Goal: Task Accomplishment & Management: Manage account settings

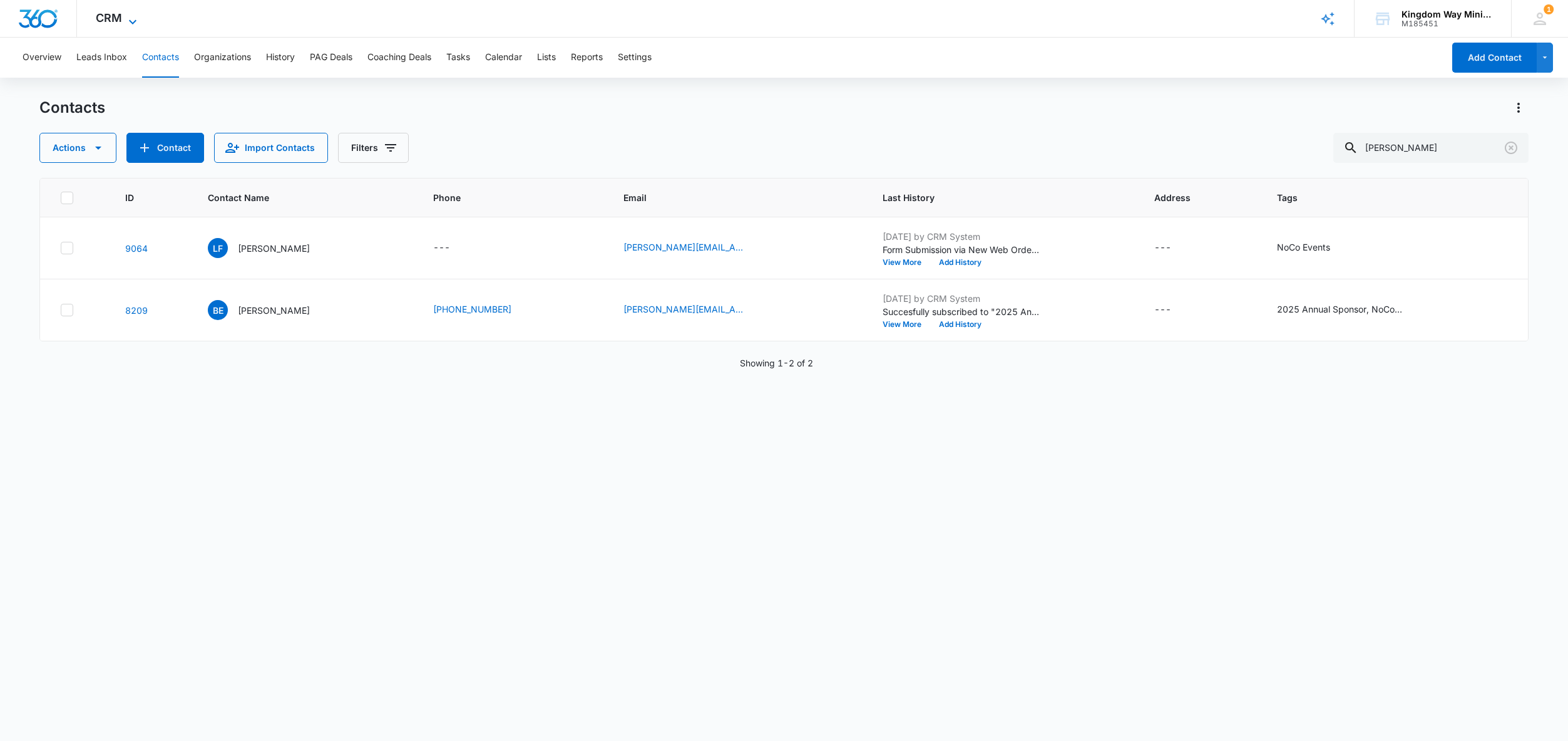
click at [113, 15] on span "CRM" at bounding box center [108, 17] width 27 height 13
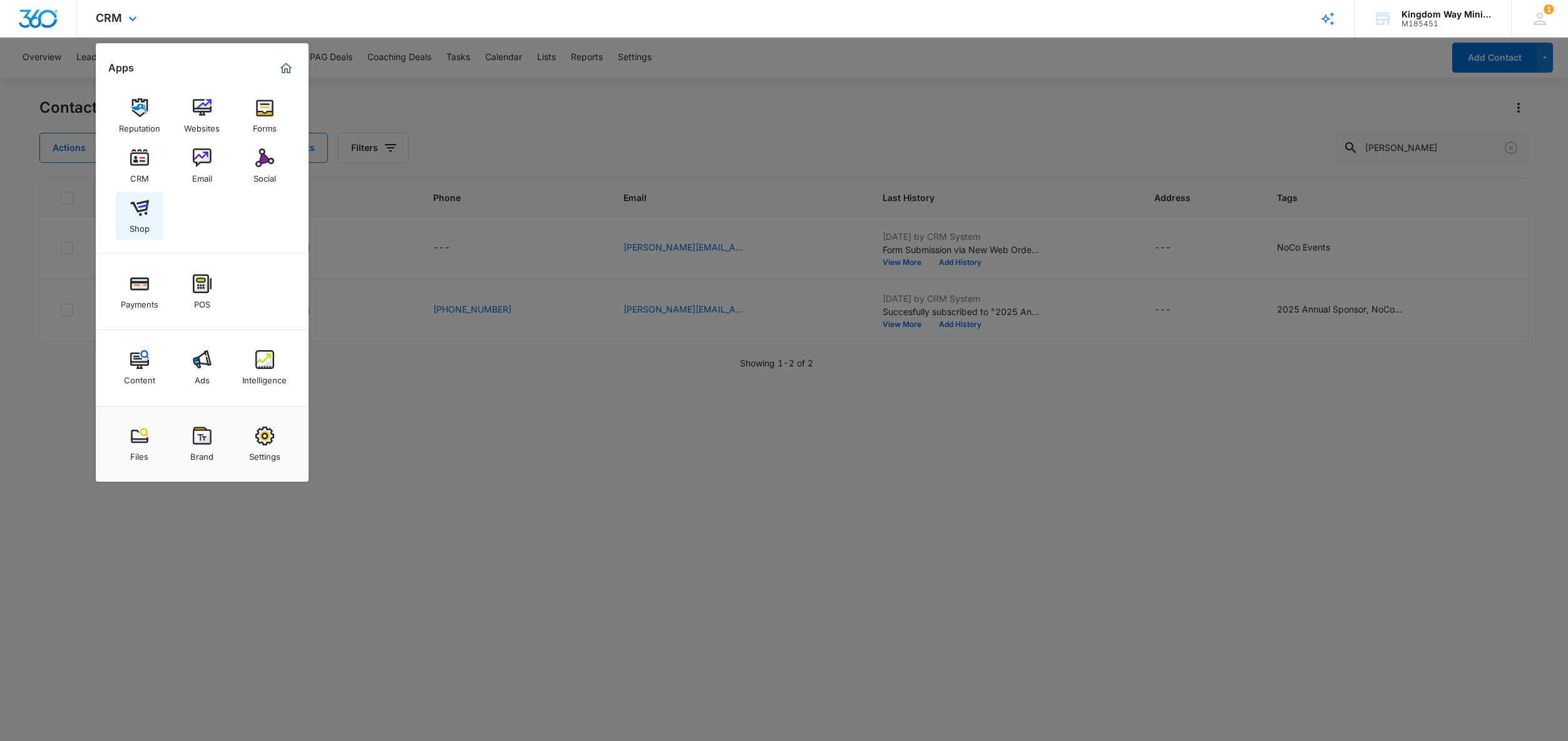
click at [145, 206] on img at bounding box center [139, 208] width 19 height 19
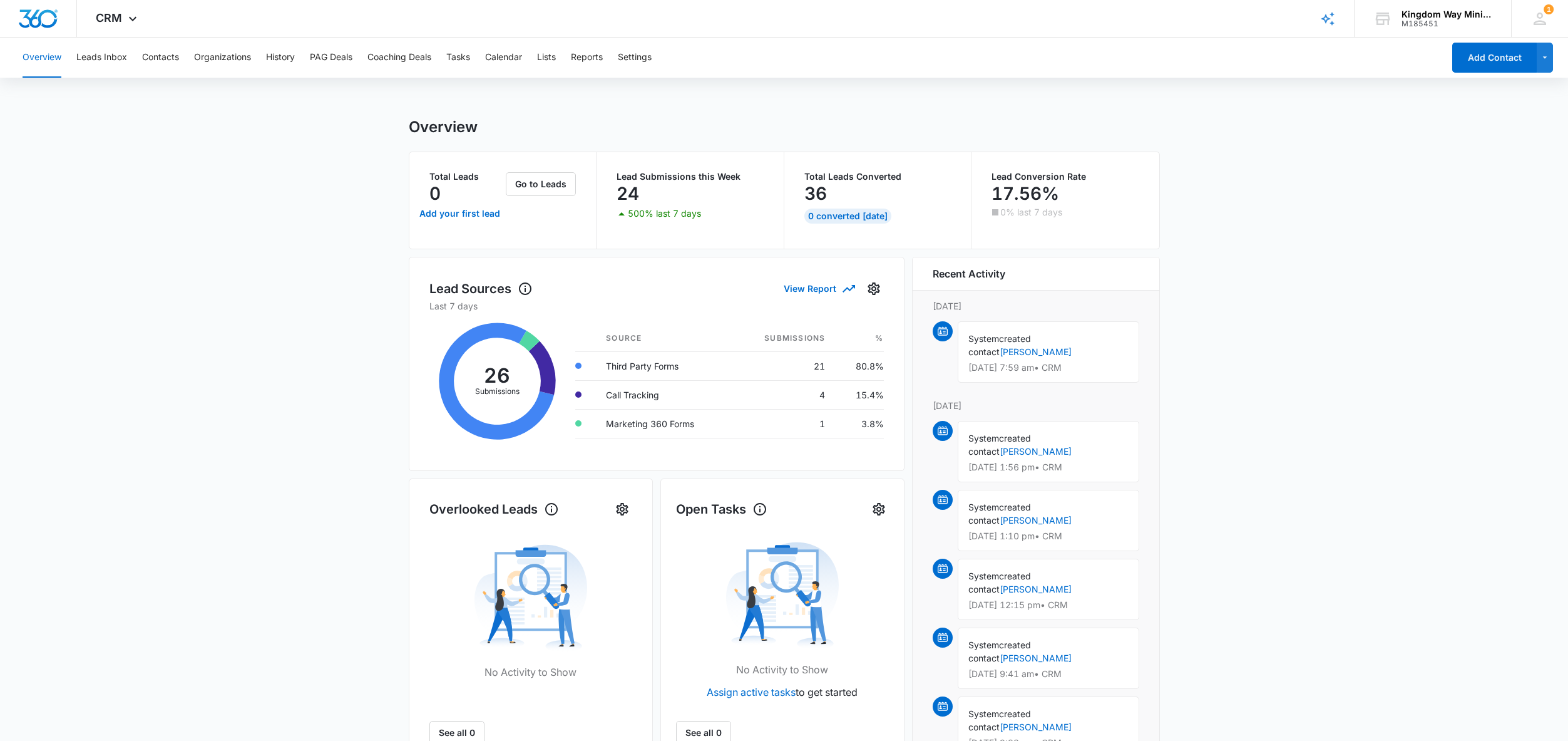
click at [186, 61] on div "Overview Leads Inbox Contacts Organizations History PAG Deals Coaching Deals Ta…" at bounding box center [729, 57] width 1428 height 40
click at [169, 57] on button "Contacts" at bounding box center [160, 57] width 37 height 40
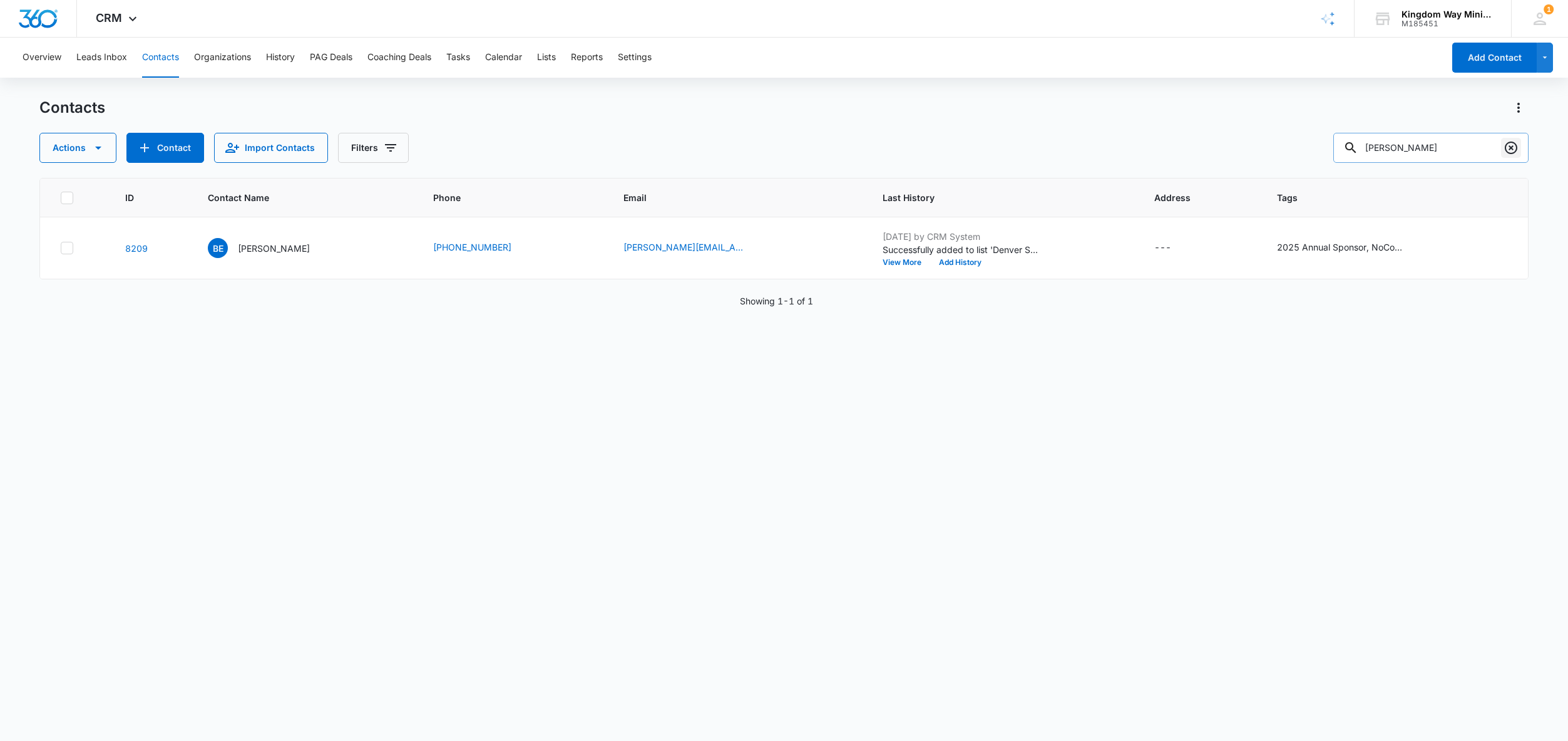
click at [1509, 148] on icon "Clear" at bounding box center [1510, 148] width 15 height 15
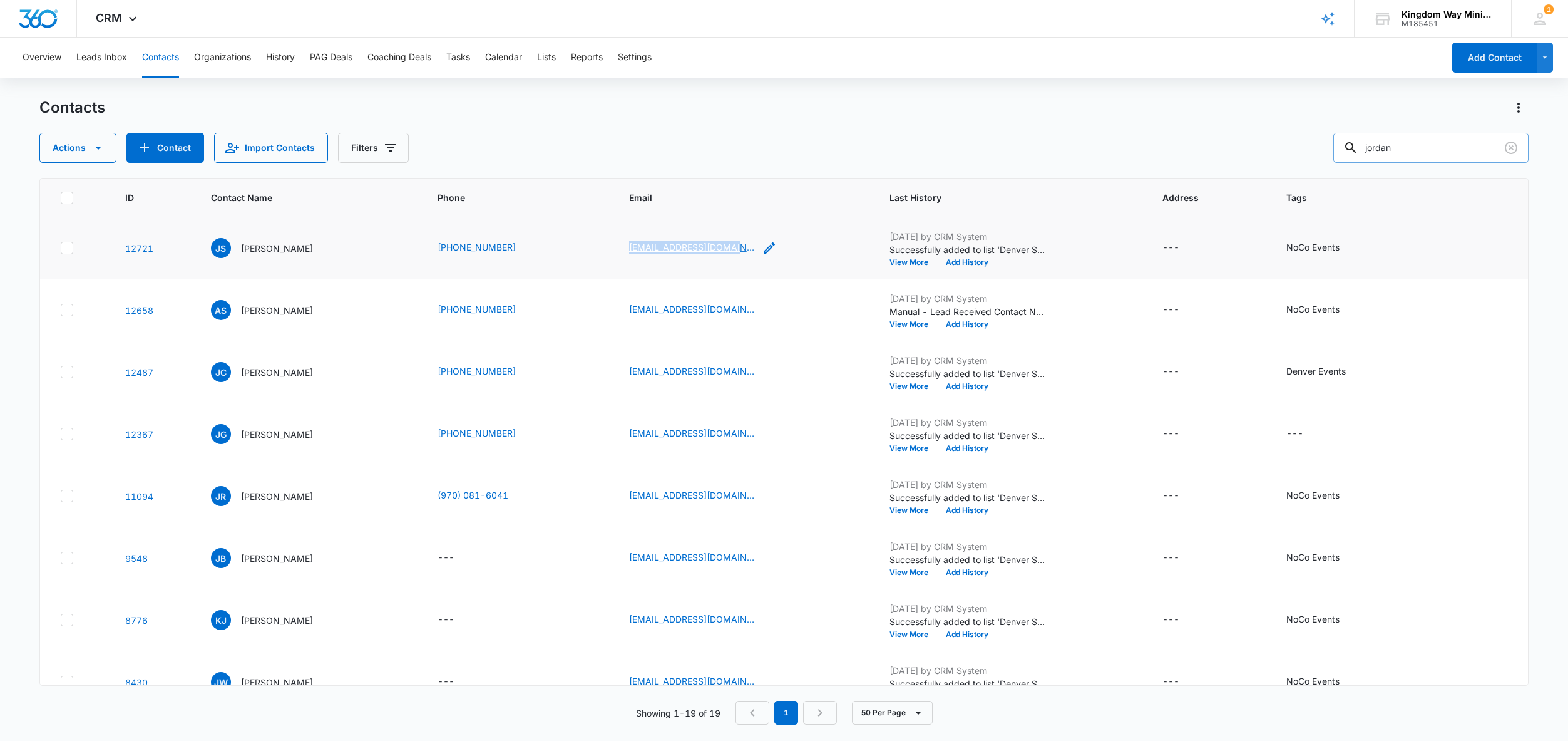
copy link "spaakjordan@gmail.com"
drag, startPoint x: 1432, startPoint y: 155, endPoint x: 1318, endPoint y: 155, distance: 114.0
click at [1319, 155] on div "Actions Contact Import Contacts Filters jordan" at bounding box center [784, 148] width 1489 height 31
type input "charb"
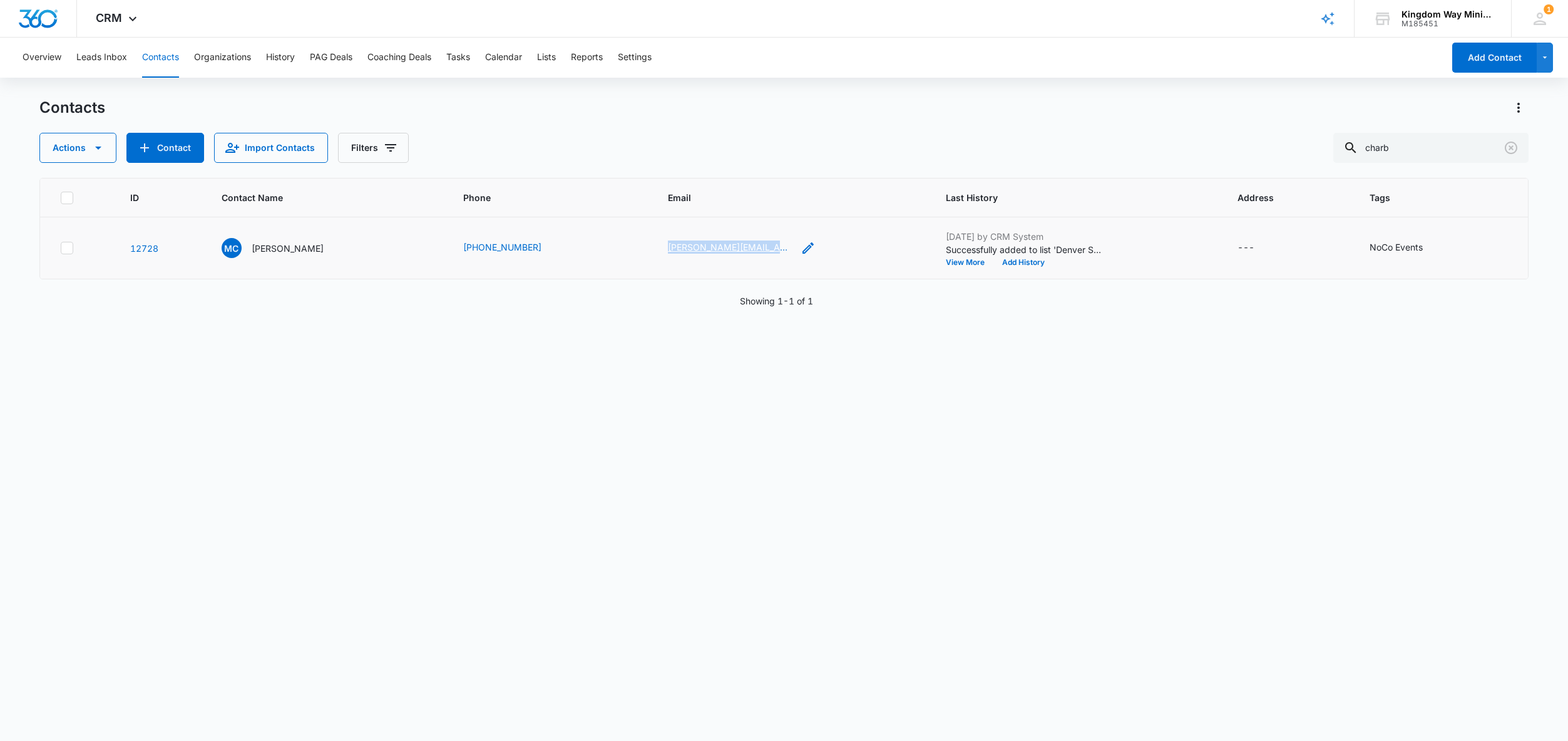
copy link "matt@learnsigndesign.com"
click at [114, 22] on span "CRM" at bounding box center [108, 17] width 27 height 13
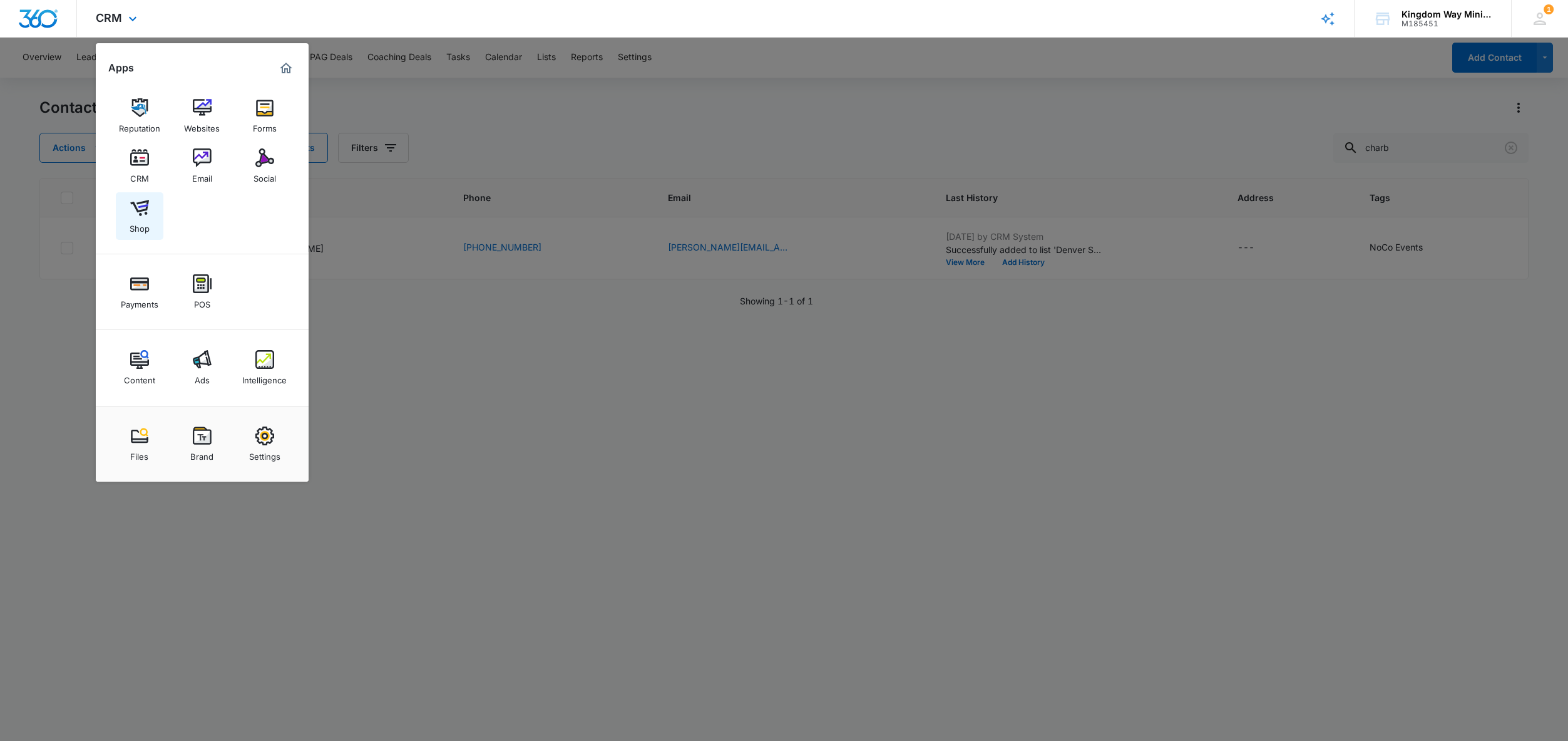
click at [138, 207] on img at bounding box center [139, 208] width 19 height 19
